Goal: Obtain resource: Download file/media

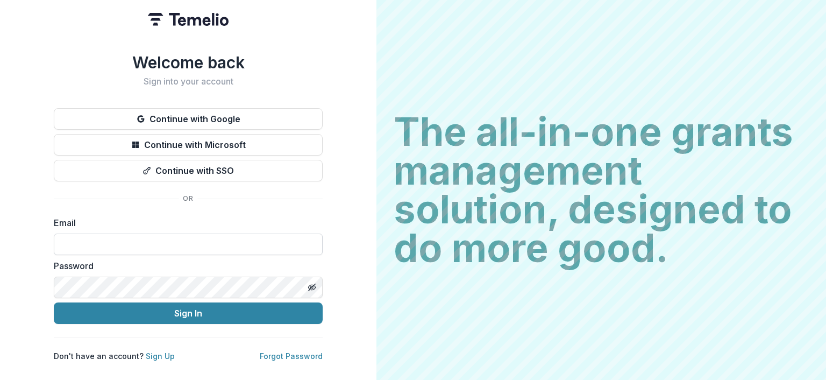
click at [95, 248] on input at bounding box center [188, 244] width 269 height 22
type input "**********"
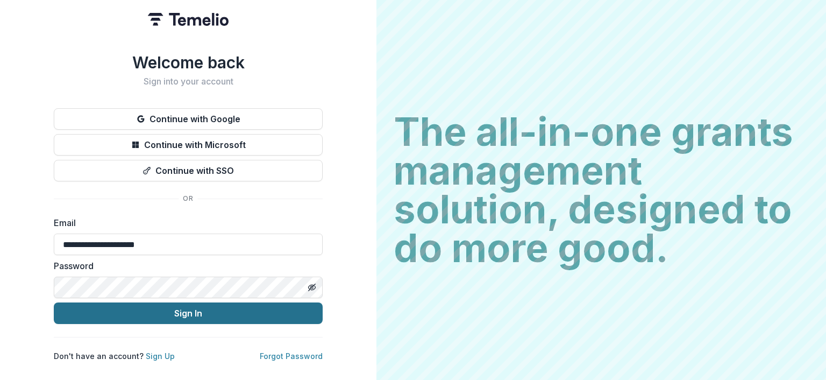
click at [205, 313] on button "Sign In" at bounding box center [188, 313] width 269 height 22
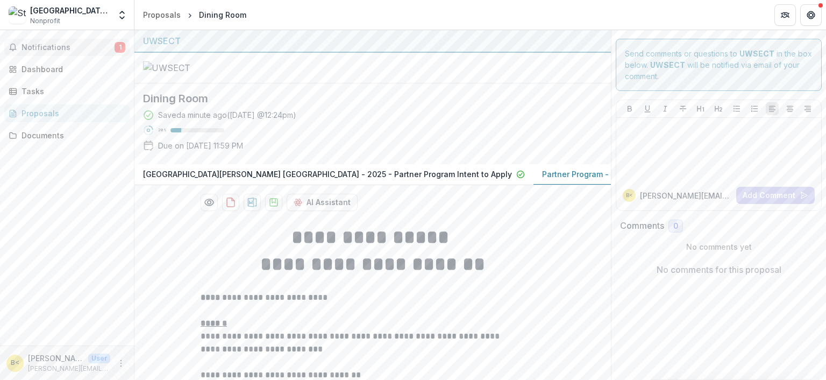
click at [71, 43] on span "Notifications" at bounding box center [68, 47] width 93 height 9
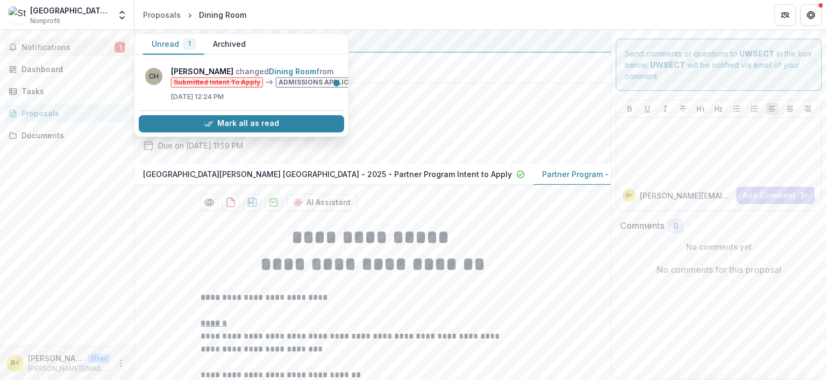
click at [71, 43] on span "Notifications" at bounding box center [68, 47] width 93 height 9
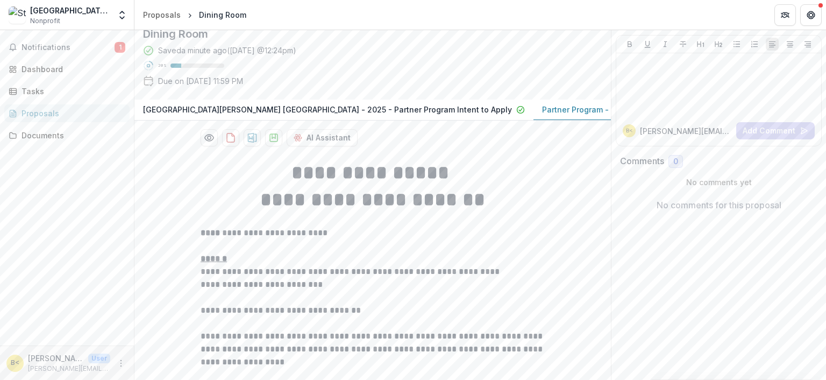
scroll to position [54, 0]
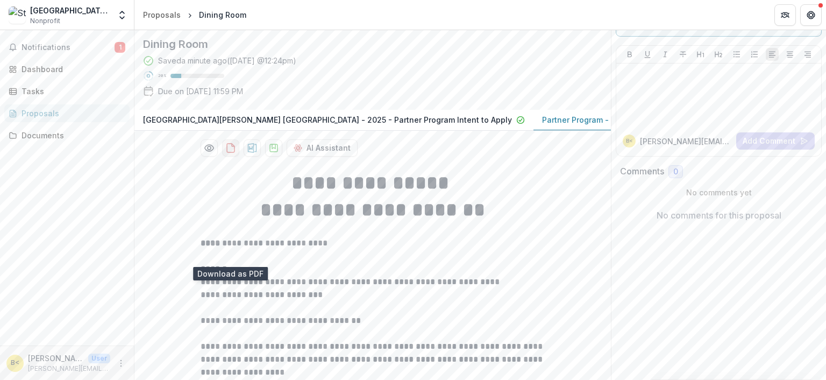
click at [230, 152] on icon "download-proposal" at bounding box center [231, 148] width 8 height 9
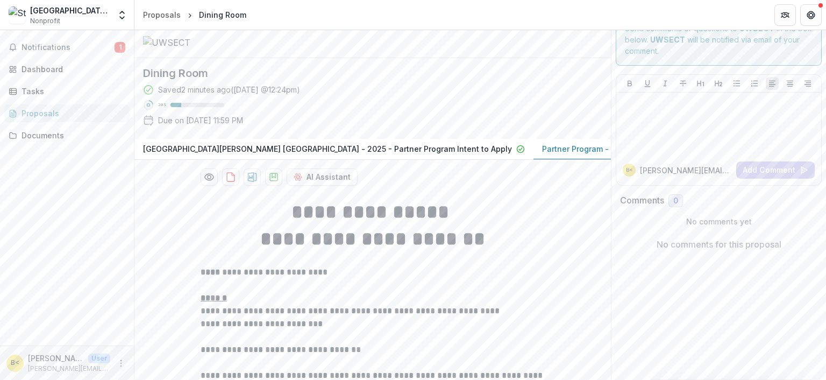
scroll to position [0, 0]
